Goal: Information Seeking & Learning: Learn about a topic

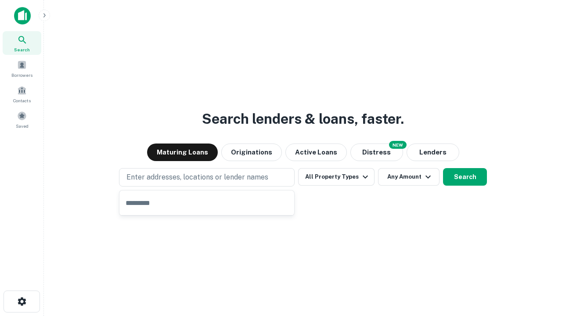
type input "**********"
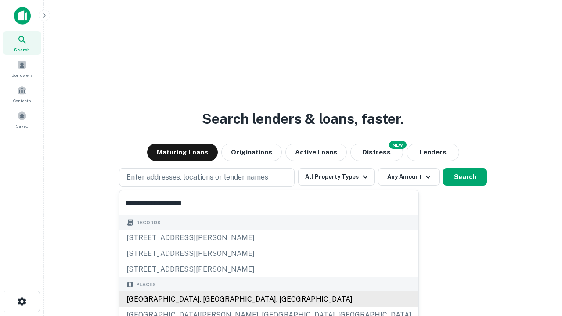
click at [210, 300] on div "[GEOGRAPHIC_DATA], [GEOGRAPHIC_DATA], [GEOGRAPHIC_DATA]" at bounding box center [269, 300] width 299 height 16
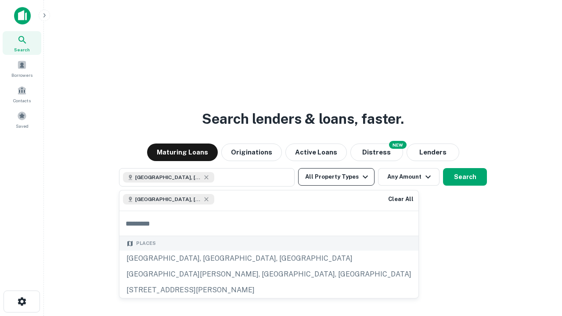
click at [337, 177] on button "All Property Types" at bounding box center [336, 177] width 76 height 18
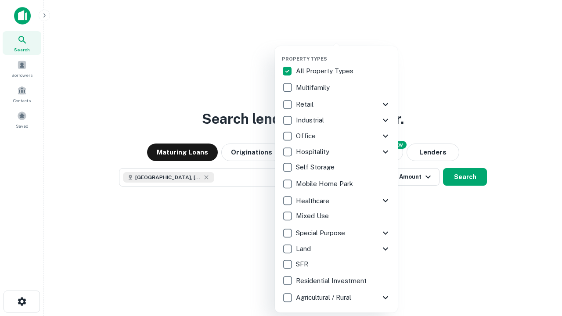
click at [344, 53] on button "button" at bounding box center [343, 53] width 123 height 0
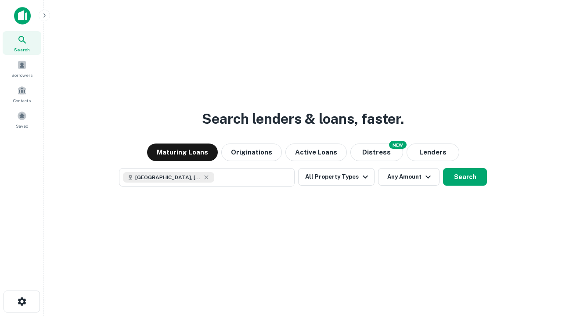
scroll to position [14, 0]
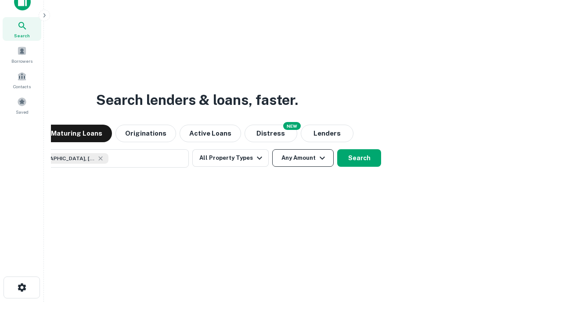
click at [272, 149] on button "Any Amount" at bounding box center [303, 158] width 62 height 18
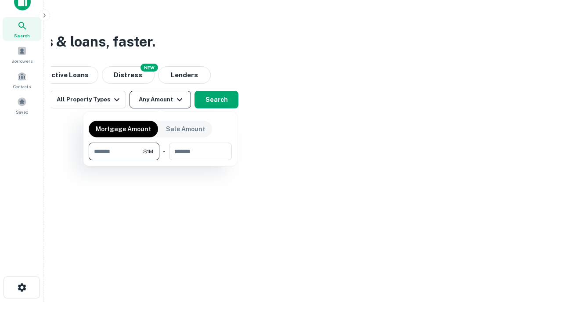
type input "*******"
click at [160, 160] on button "button" at bounding box center [160, 160] width 143 height 0
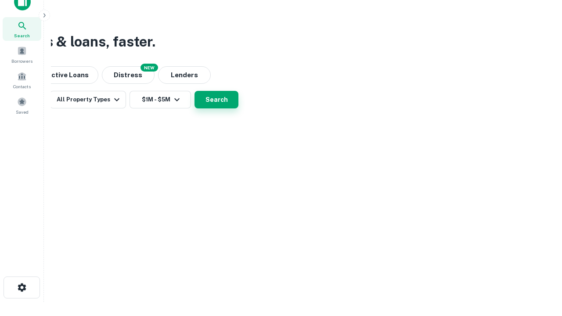
click at [239, 109] on button "Search" at bounding box center [217, 100] width 44 height 18
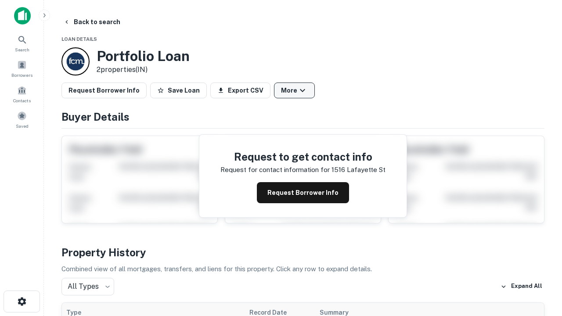
click at [294, 91] on button "More" at bounding box center [294, 91] width 41 height 16
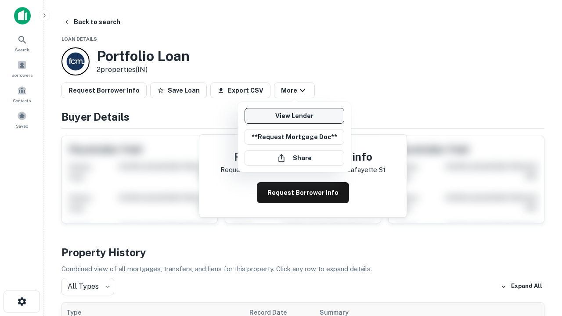
click at [294, 116] on link "View Lender" at bounding box center [295, 116] width 100 height 16
